Goal: Obtain resource: Obtain resource

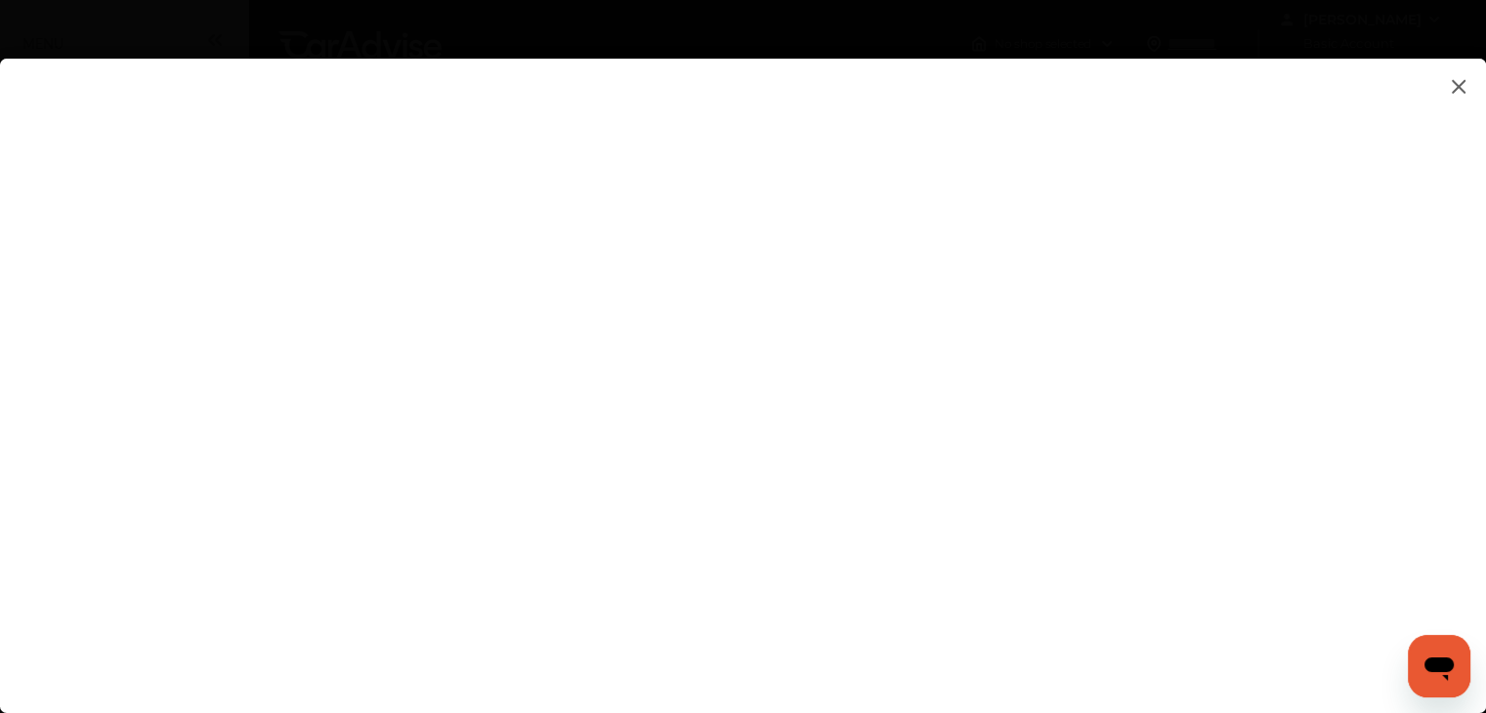
click at [879, 589] on flutter-view at bounding box center [743, 366] width 1486 height 615
click at [906, 590] on flutter-view at bounding box center [743, 366] width 1486 height 615
click at [869, 596] on flutter-view at bounding box center [743, 366] width 1486 height 615
click at [925, 517] on flutter-view at bounding box center [743, 366] width 1486 height 615
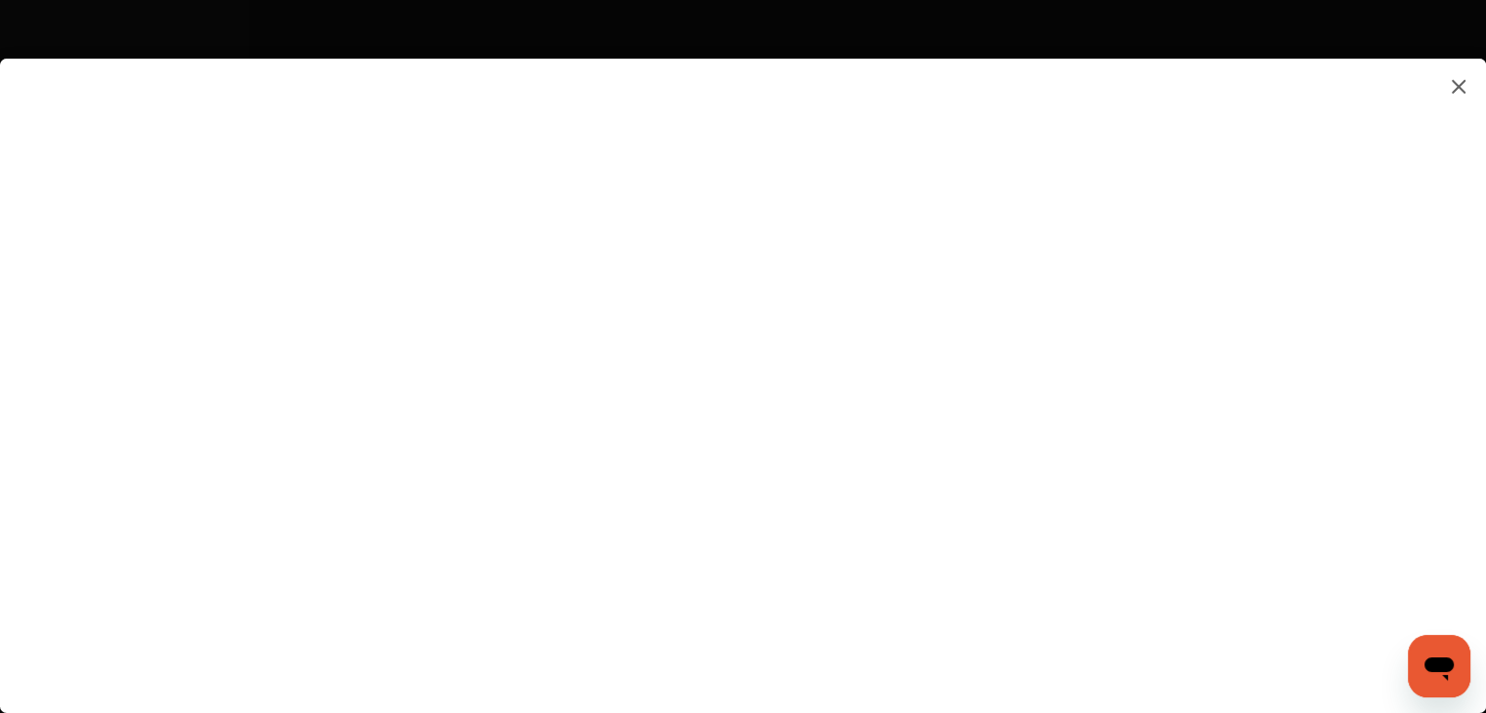
click at [955, 603] on flutter-view at bounding box center [743, 366] width 1486 height 615
click at [948, 515] on flutter-view at bounding box center [743, 366] width 1486 height 615
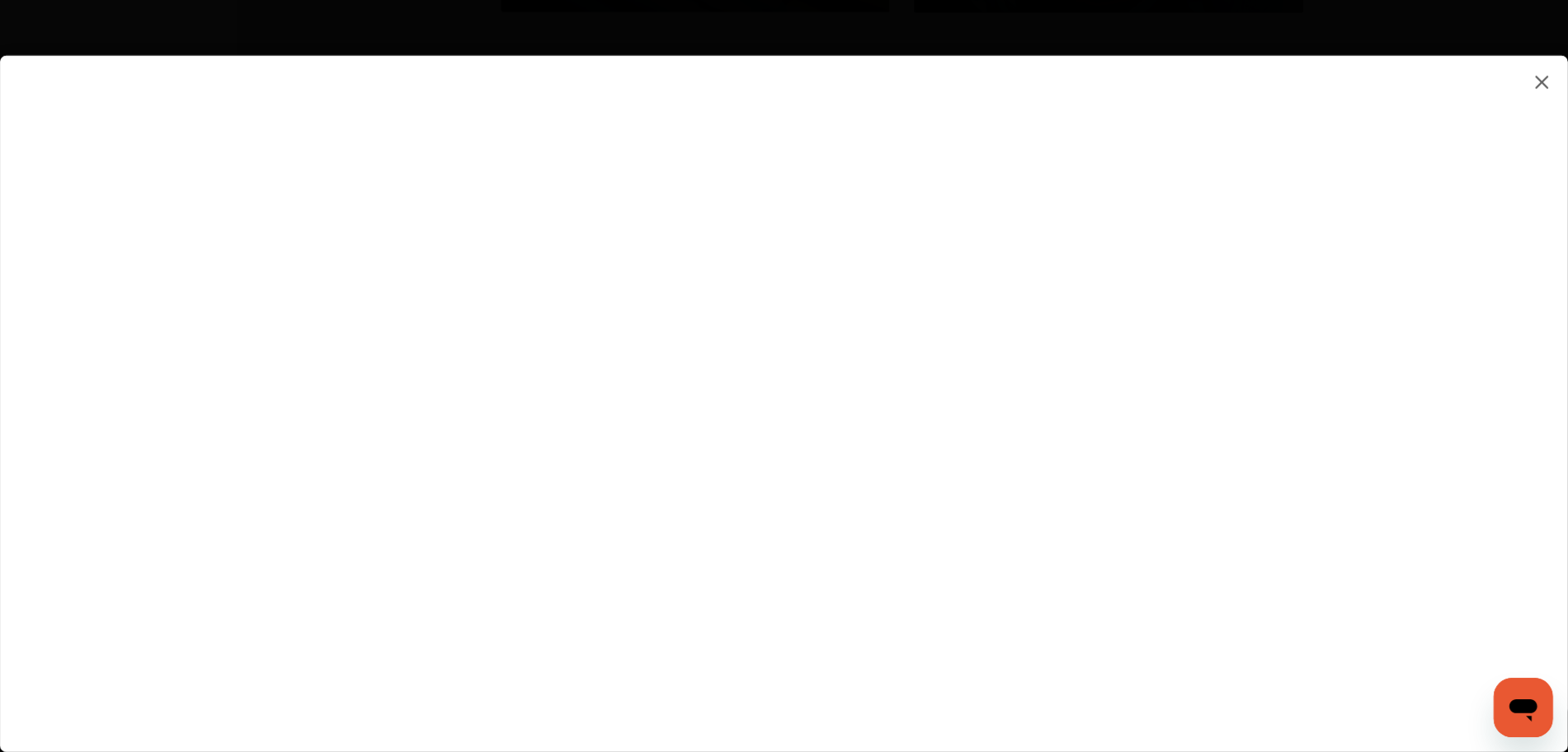
scroll to position [1909, 0]
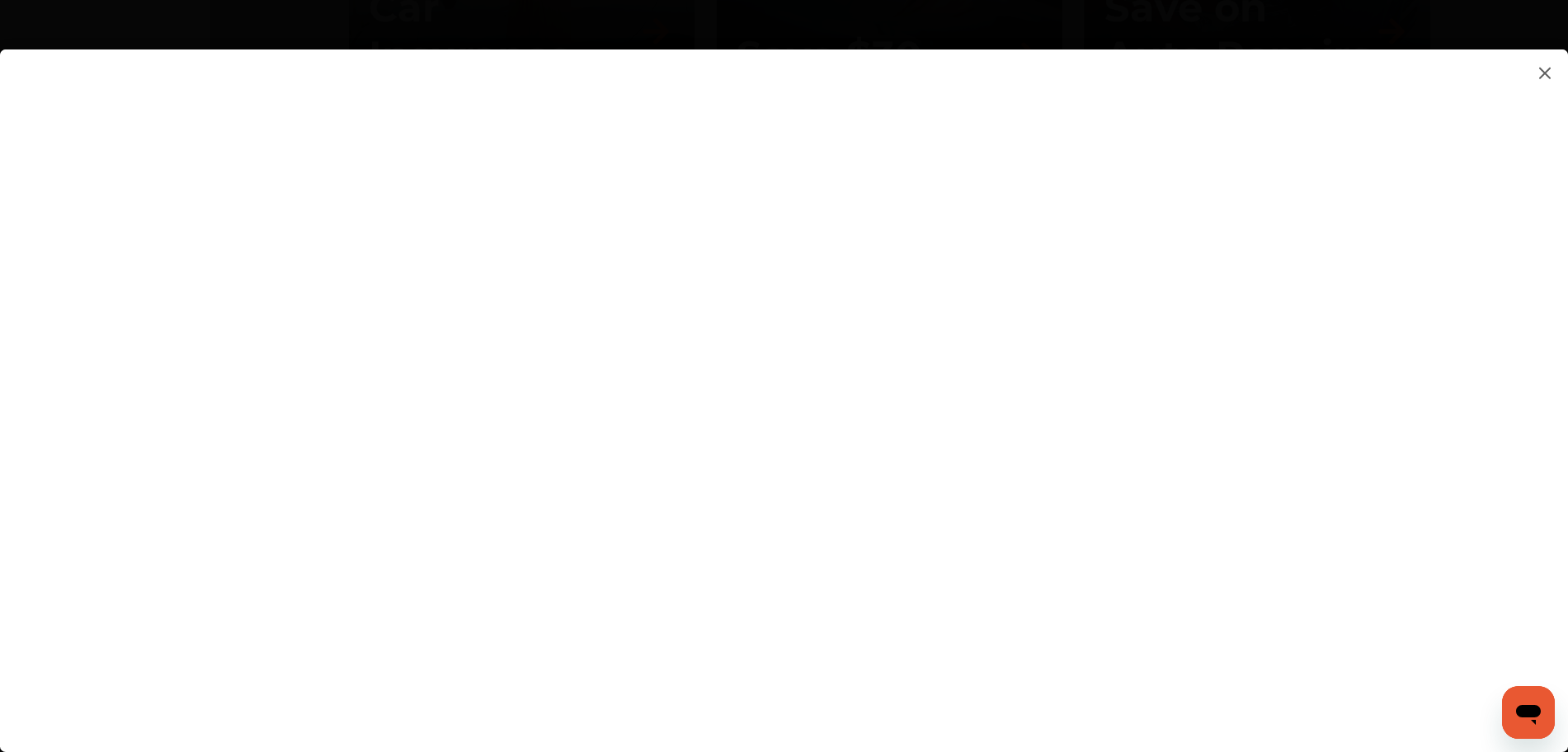
click at [840, 601] on flutter-view "**********" at bounding box center [784, 384] width 1568 height 669
click at [1065, 514] on flutter-view at bounding box center [784, 384] width 1568 height 669
type input "**"
click at [1267, 601] on flutter-view at bounding box center [784, 384] width 1568 height 669
click at [1044, 601] on flutter-view at bounding box center [784, 384] width 1568 height 669
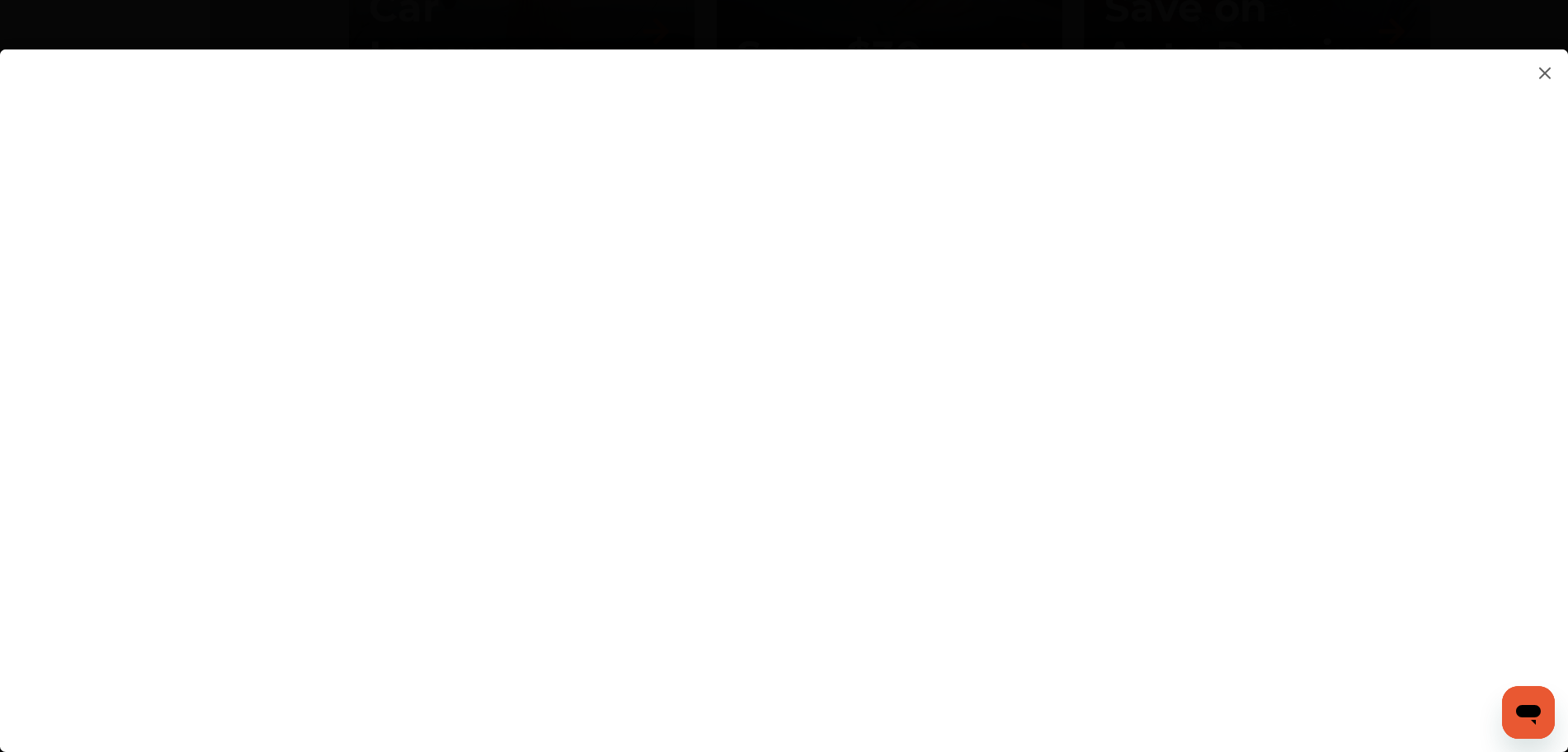
click at [548, 263] on flutter-view at bounding box center [784, 384] width 1568 height 669
